Goal: Find specific fact

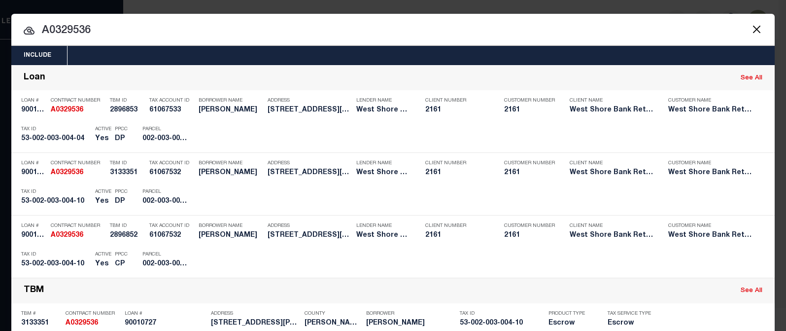
click at [757, 29] on button "Close" at bounding box center [756, 29] width 13 height 13
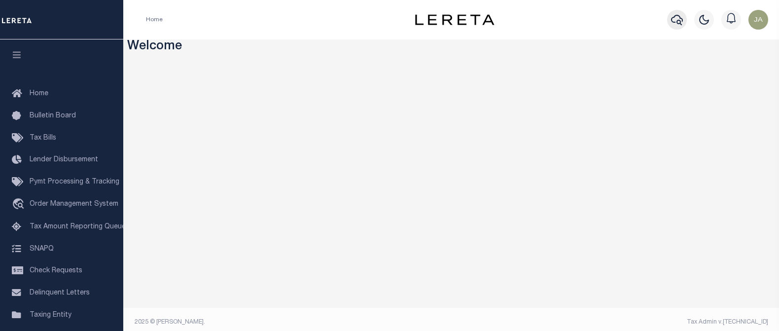
click at [678, 19] on icon "button" at bounding box center [677, 20] width 12 height 12
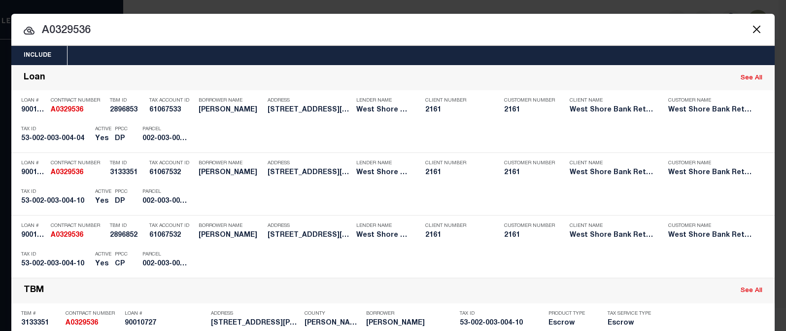
drag, startPoint x: 53, startPoint y: 28, endPoint x: 106, endPoint y: 31, distance: 53.8
click at [106, 31] on input "A0329536" at bounding box center [393, 30] width 764 height 17
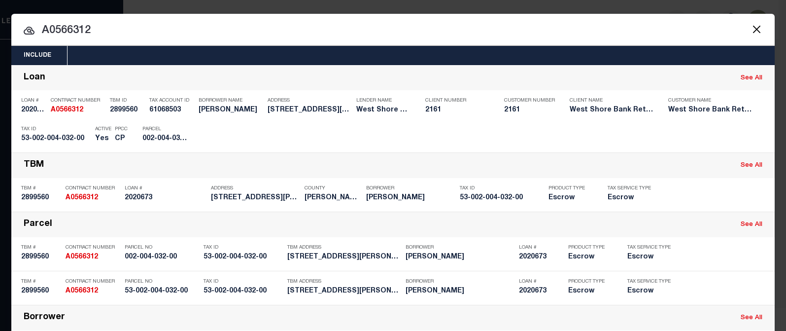
click at [58, 35] on input "A0566312" at bounding box center [393, 30] width 764 height 17
drag, startPoint x: 51, startPoint y: 32, endPoint x: 100, endPoint y: 31, distance: 48.8
click at [100, 31] on input "A0566312" at bounding box center [393, 30] width 764 height 17
drag, startPoint x: 51, startPoint y: 29, endPoint x: 104, endPoint y: 30, distance: 53.3
click at [104, 30] on input "A0329230" at bounding box center [393, 30] width 764 height 17
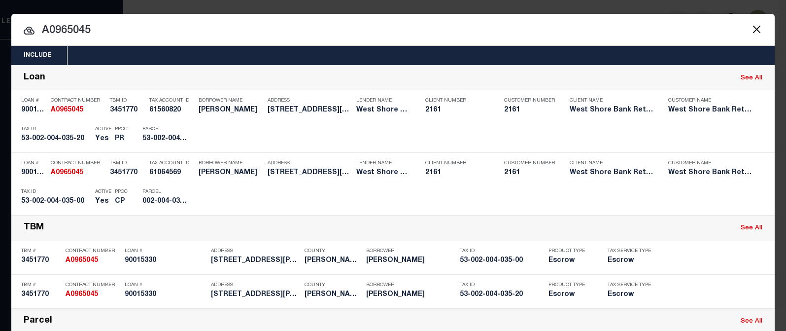
click at [55, 29] on input "A0965045" at bounding box center [393, 30] width 764 height 17
drag, startPoint x: 50, startPoint y: 30, endPoint x: 104, endPoint y: 30, distance: 53.7
click at [104, 30] on input "A0965045" at bounding box center [393, 30] width 764 height 17
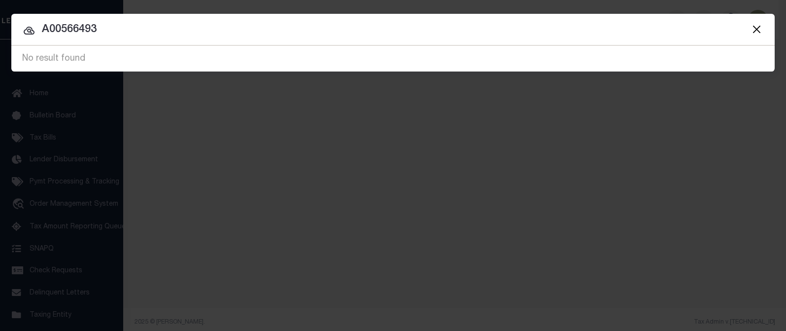
click at [57, 31] on input "A00566493" at bounding box center [393, 29] width 764 height 17
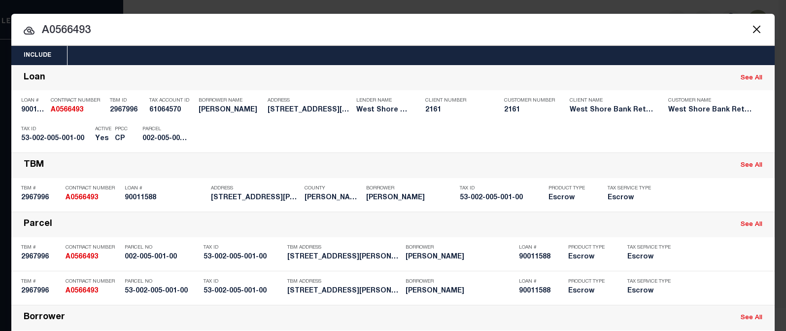
click at [75, 34] on input "A0566493" at bounding box center [393, 30] width 764 height 17
drag, startPoint x: 76, startPoint y: 31, endPoint x: 94, endPoint y: 29, distance: 18.3
click at [94, 29] on input "A0566493" at bounding box center [393, 30] width 764 height 17
drag, startPoint x: 57, startPoint y: 31, endPoint x: 108, endPoint y: 31, distance: 50.8
click at [108, 31] on input "A0566450" at bounding box center [393, 30] width 764 height 17
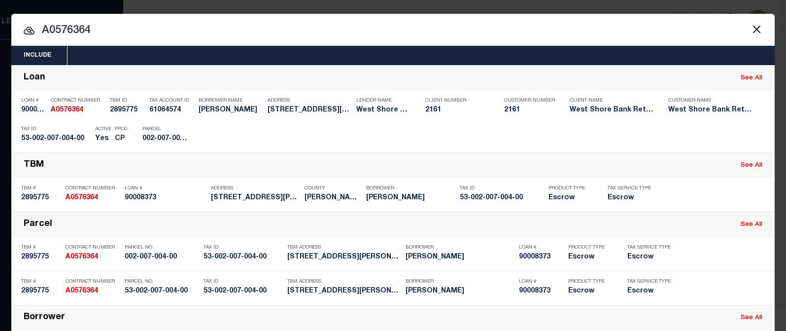
click at [553, 26] on input "A0576364" at bounding box center [393, 30] width 764 height 17
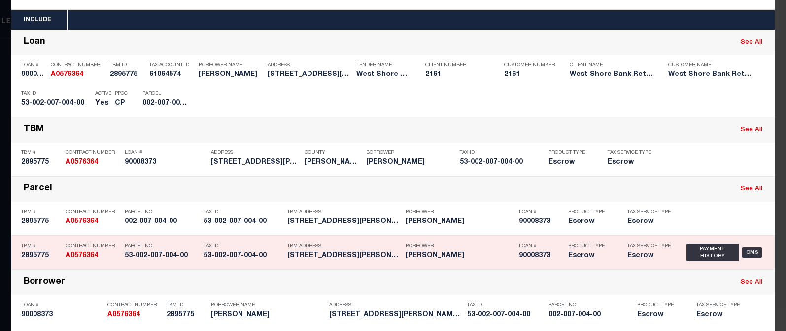
scroll to position [11, 0]
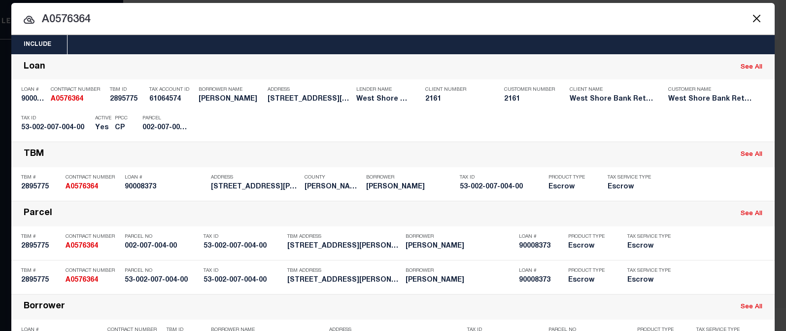
click at [573, 21] on input "A0576364" at bounding box center [393, 19] width 764 height 17
click at [83, 20] on input "A0576364" at bounding box center [393, 19] width 764 height 17
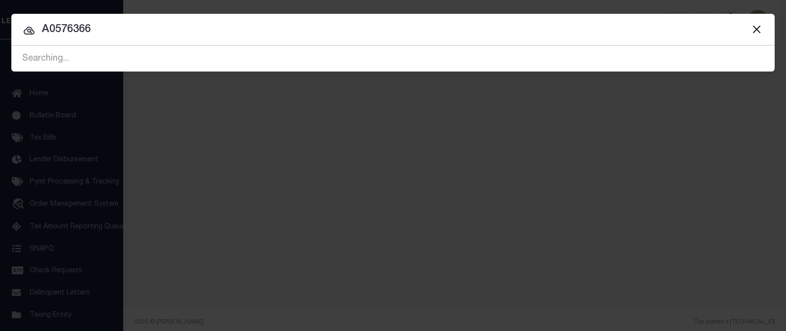
type input "A0576366"
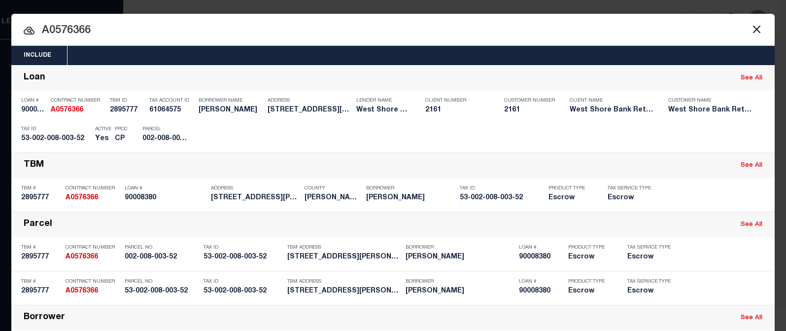
click at [572, 26] on input "A0576366" at bounding box center [393, 30] width 764 height 17
